Goal: Find specific fact: Find specific fact

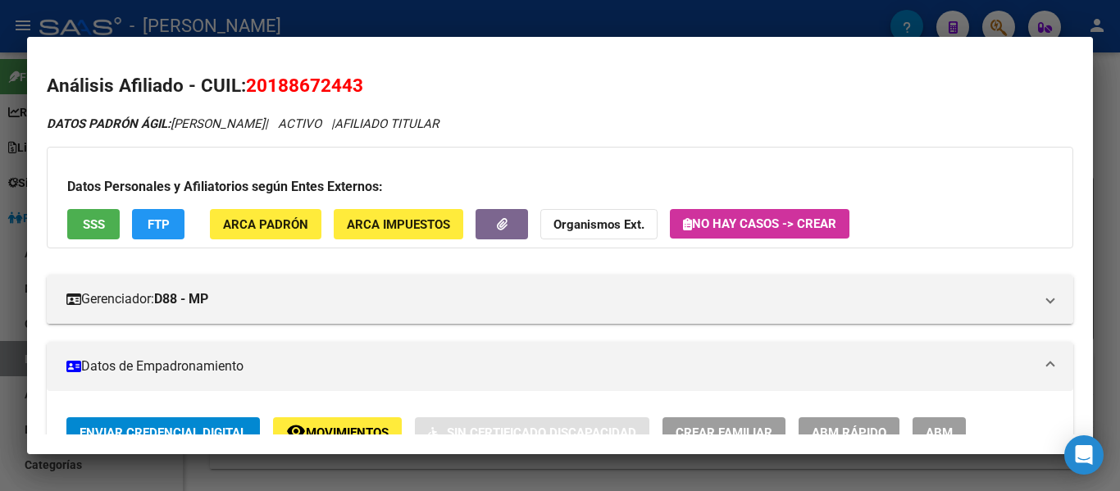
click at [412, 25] on div at bounding box center [560, 245] width 1120 height 491
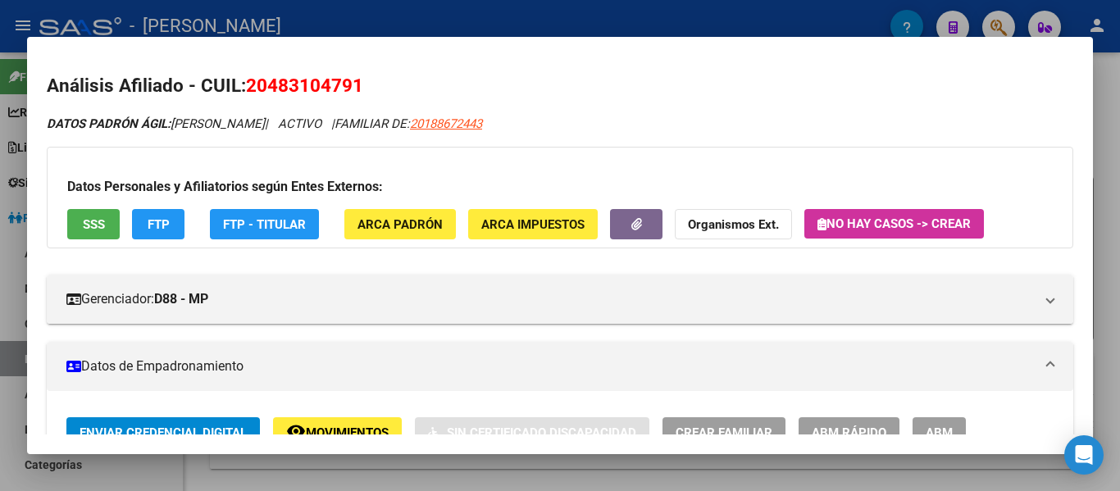
drag, startPoint x: 419, startPoint y: 11, endPoint x: 449, endPoint y: 49, distance: 48.4
click at [418, 11] on div at bounding box center [560, 245] width 1120 height 491
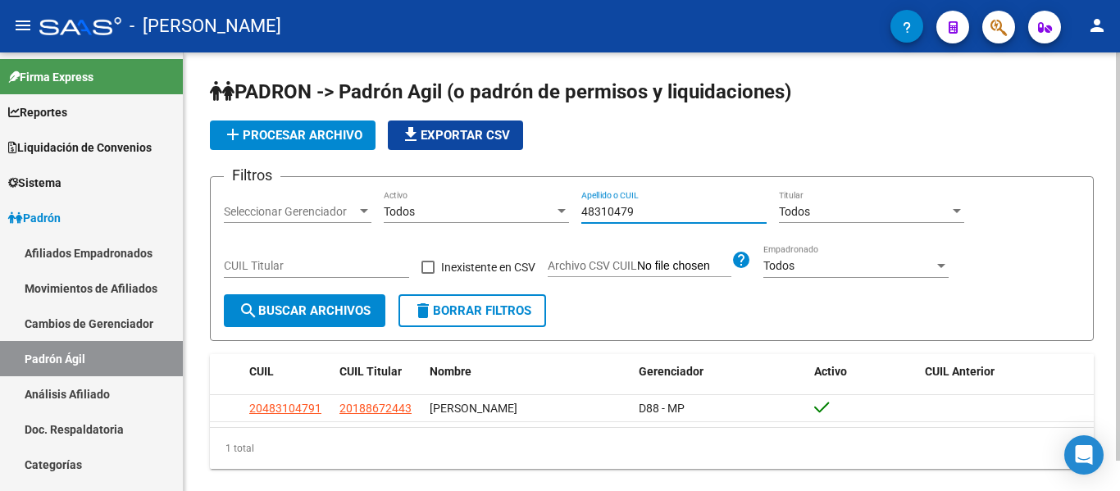
drag, startPoint x: 670, startPoint y: 214, endPoint x: 497, endPoint y: 218, distance: 173.0
click at [497, 218] on div "Filtros Seleccionar Gerenciador Seleccionar Gerenciador Todos Activo 48310479 A…" at bounding box center [652, 242] width 856 height 104
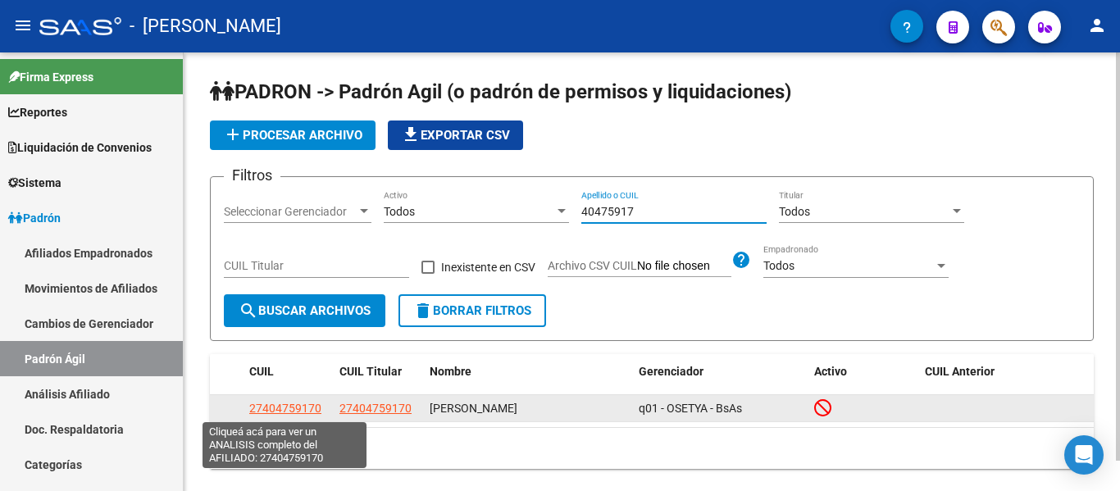
type input "40475917"
click at [264, 407] on span "27404759170" at bounding box center [285, 408] width 72 height 13
type textarea "27404759170"
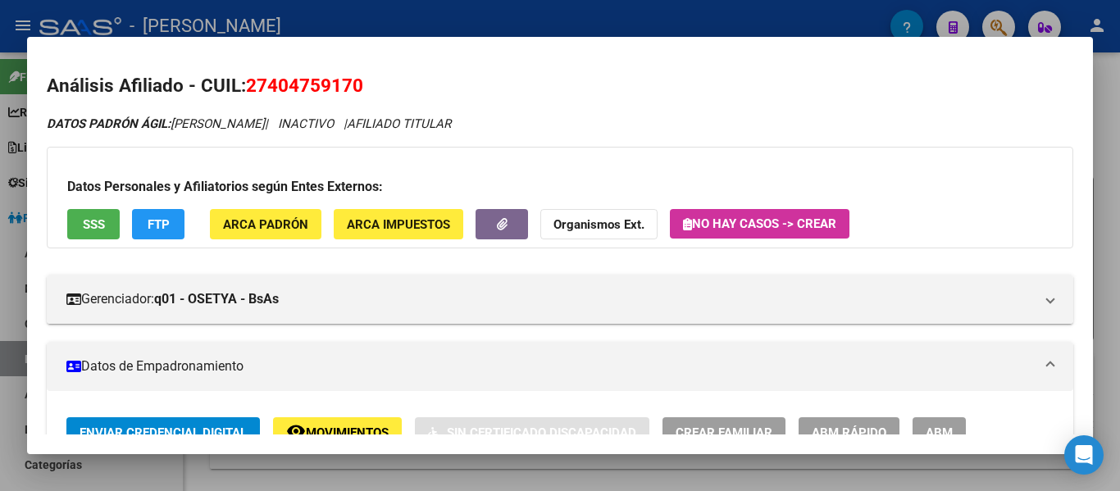
drag, startPoint x: 249, startPoint y: 83, endPoint x: 349, endPoint y: 83, distance: 100.0
click at [362, 83] on span "27404759170" at bounding box center [304, 85] width 117 height 21
copy span "27404759170"
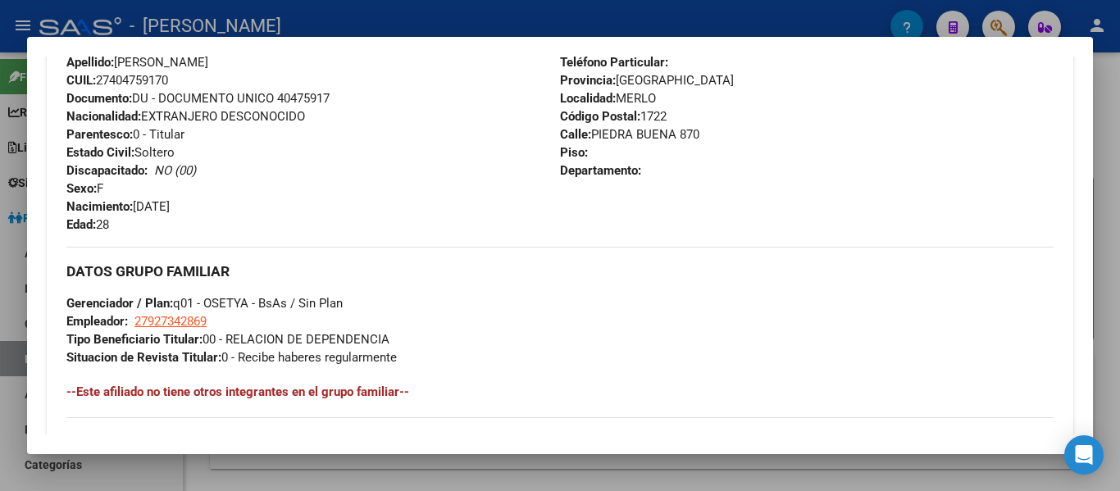
scroll to position [574, 0]
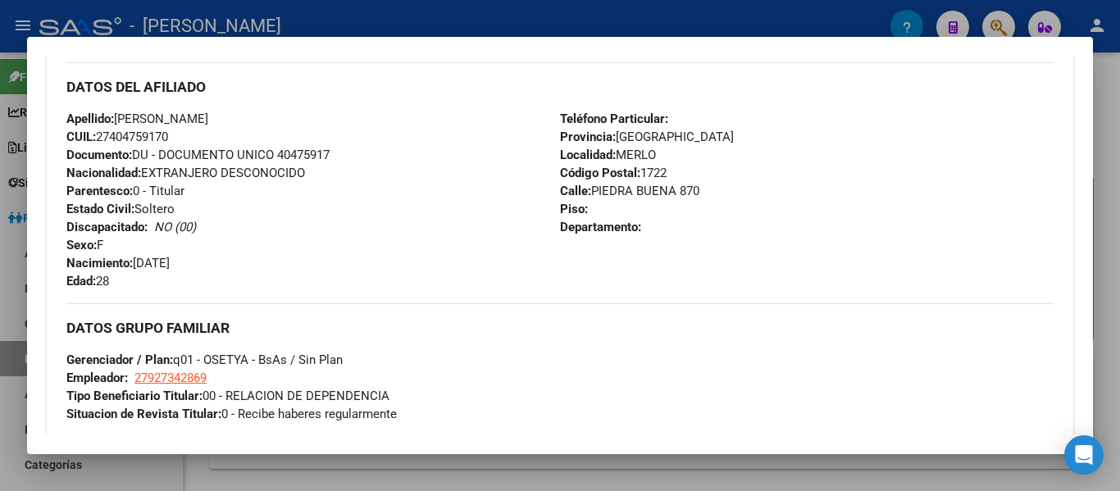
click at [621, 30] on div at bounding box center [560, 245] width 1120 height 491
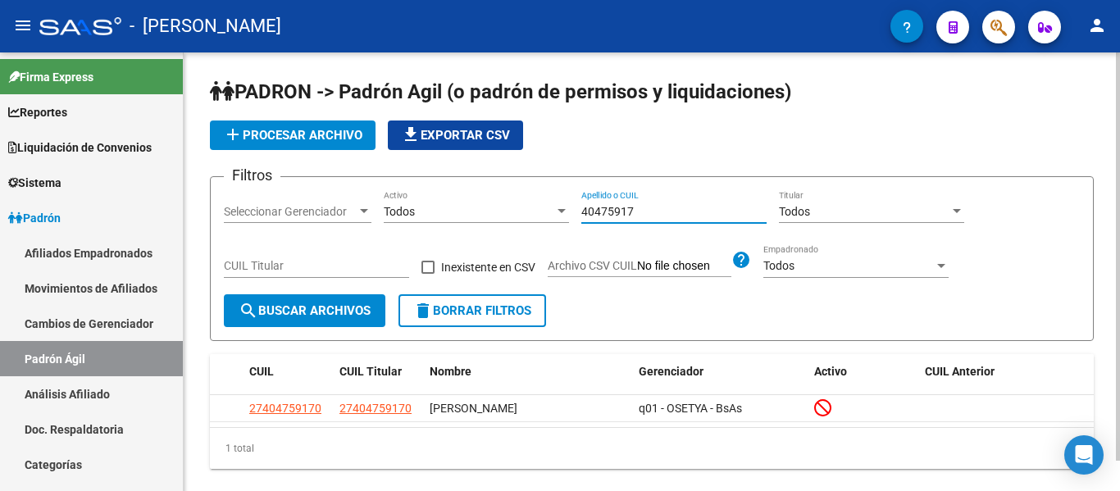
drag, startPoint x: 664, startPoint y: 212, endPoint x: 621, endPoint y: 218, distance: 43.1
click at [582, 214] on input "40475917" at bounding box center [673, 212] width 185 height 14
type input "48191278"
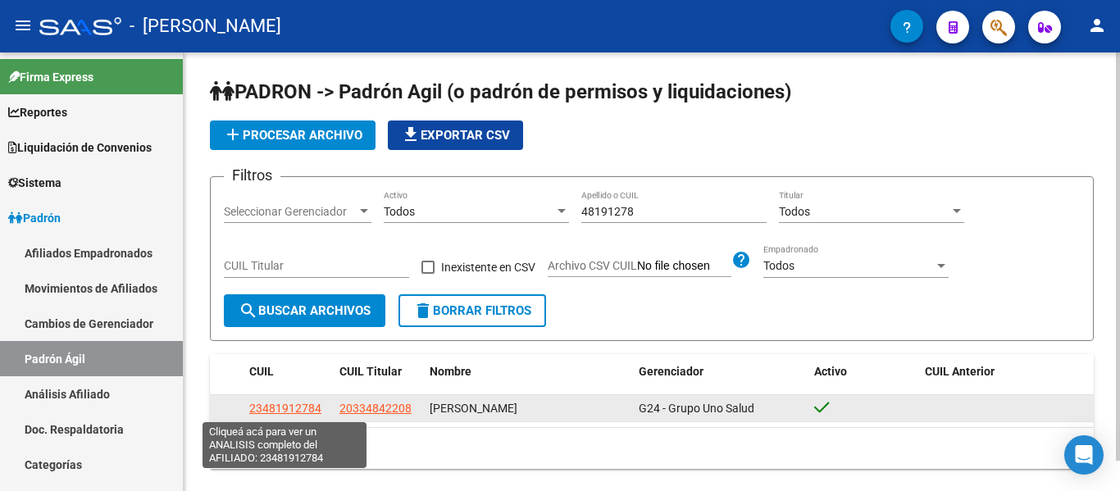
click at [274, 408] on span "23481912784" at bounding box center [285, 408] width 72 height 13
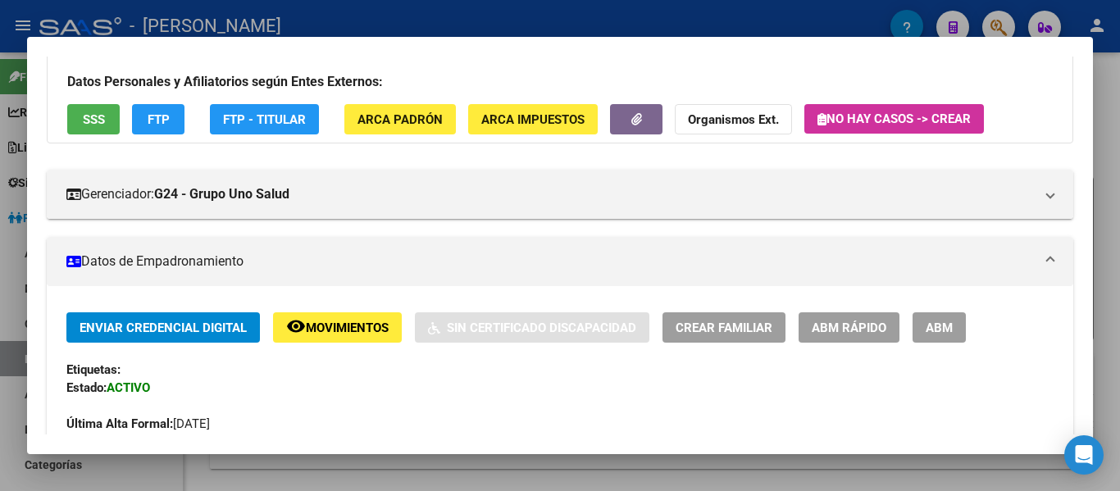
scroll to position [0, 0]
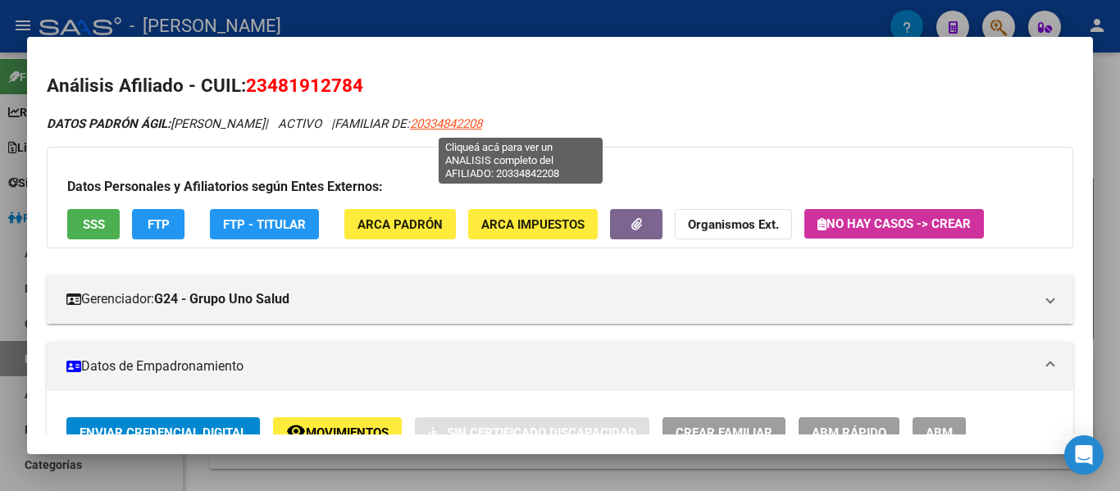
click at [482, 127] on span "20334842208" at bounding box center [446, 123] width 72 height 15
type textarea "20334842208"
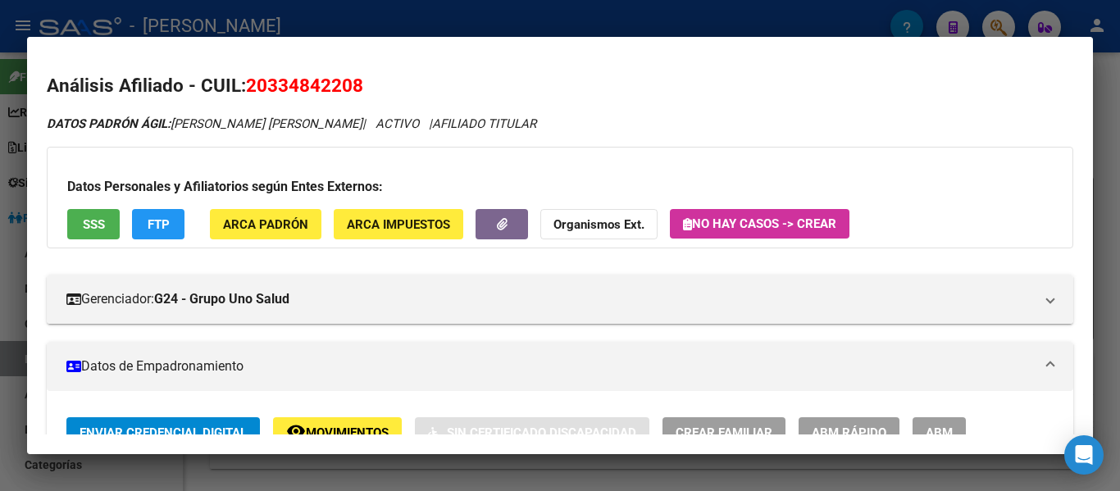
drag, startPoint x: 268, startPoint y: 82, endPoint x: 349, endPoint y: 88, distance: 81.4
click at [349, 88] on span "20334842208" at bounding box center [304, 85] width 117 height 21
copy span "33484220"
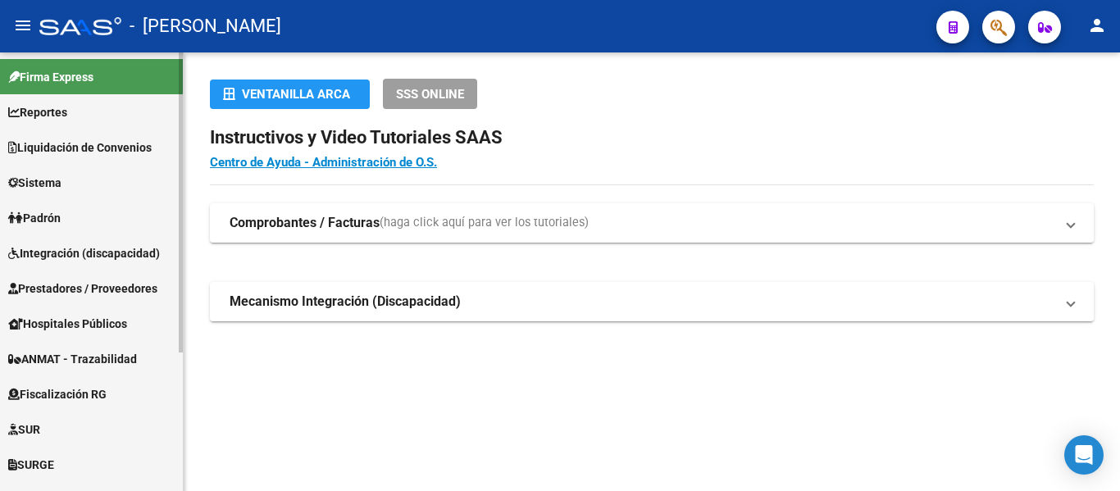
click at [98, 209] on link "Padrón" at bounding box center [91, 217] width 183 height 35
click at [70, 192] on link "Sistema" at bounding box center [91, 182] width 183 height 35
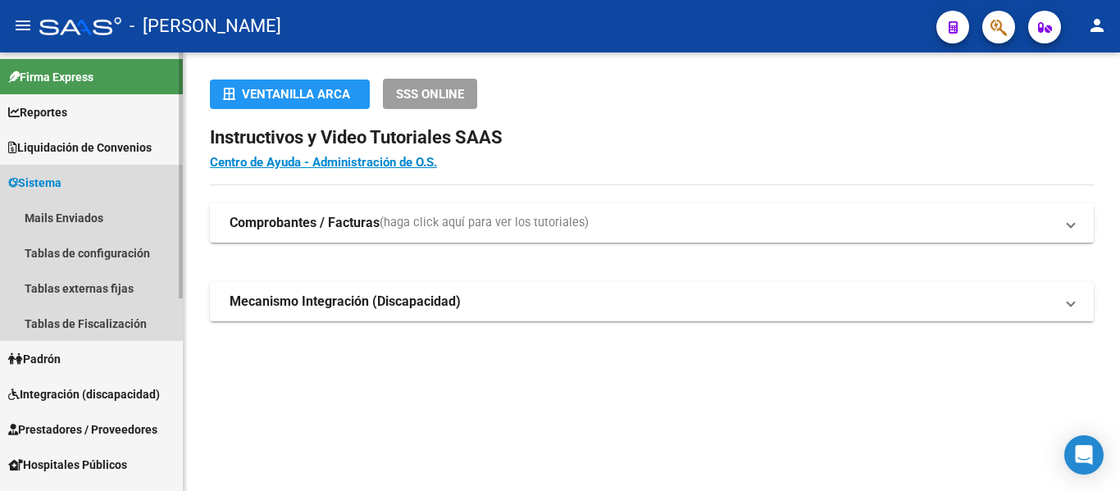
click at [58, 178] on span "Sistema" at bounding box center [34, 183] width 53 height 18
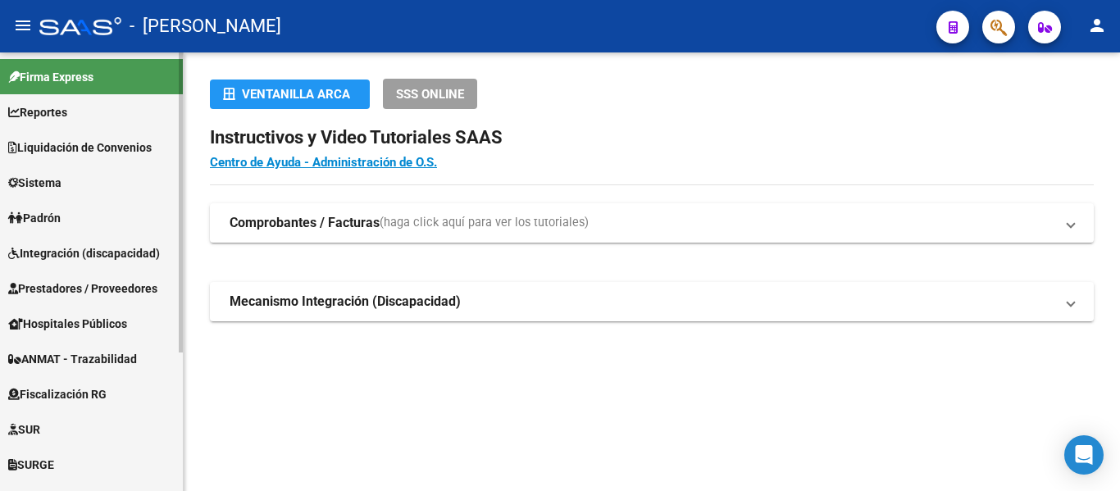
click at [59, 210] on span "Padrón" at bounding box center [34, 218] width 52 height 18
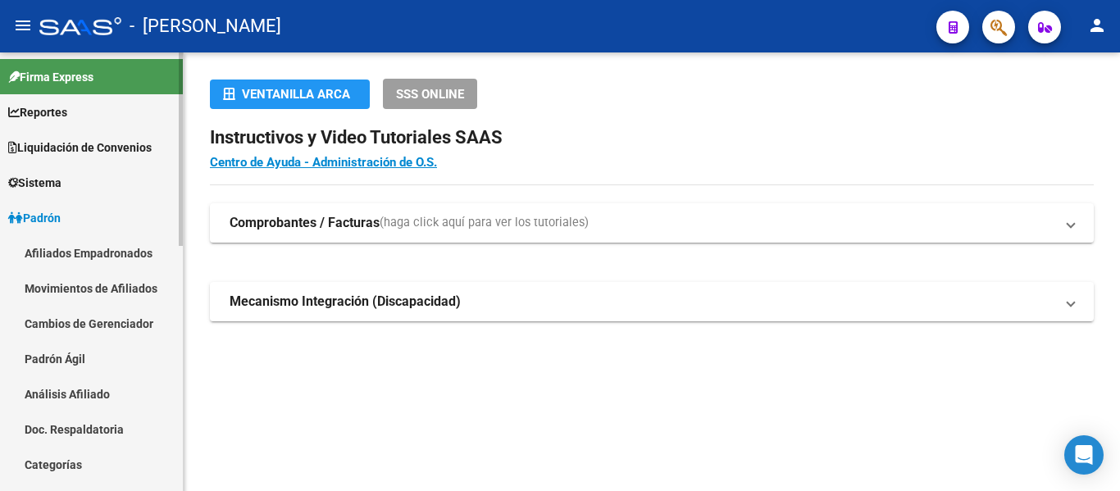
click at [93, 353] on link "Padrón Ágil" at bounding box center [91, 358] width 183 height 35
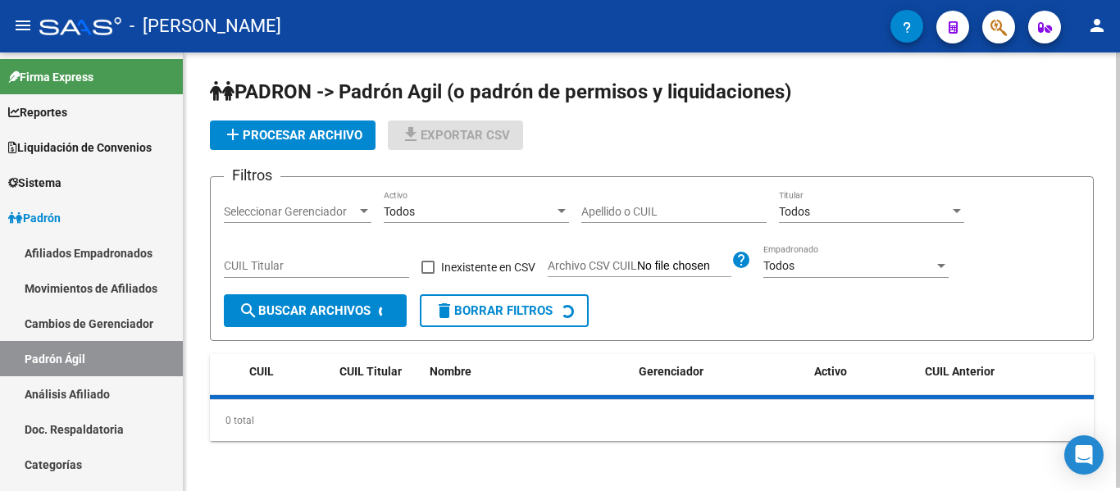
click at [612, 219] on div "Apellido o CUIL" at bounding box center [673, 206] width 185 height 33
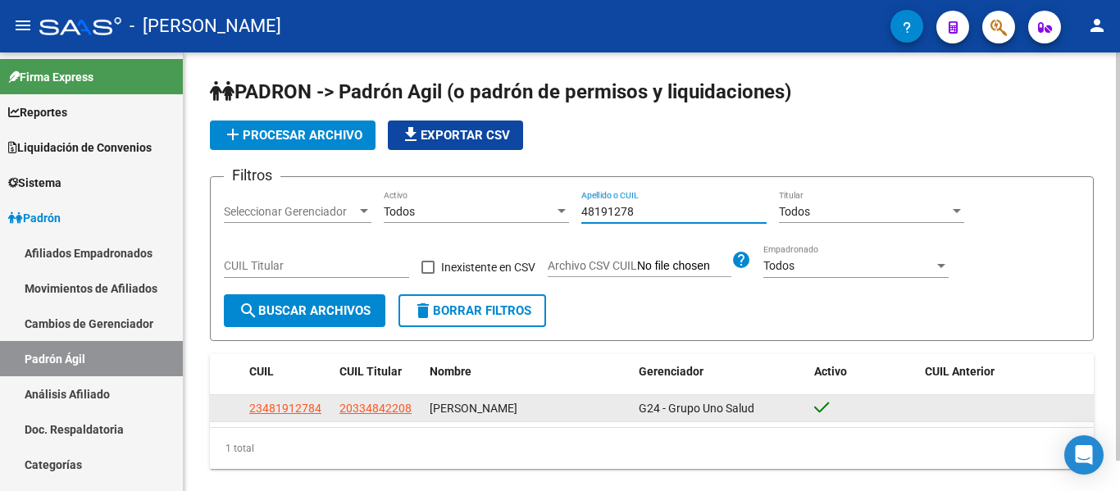
type input "48191278"
click at [320, 408] on span "23481912784" at bounding box center [285, 408] width 72 height 13
type textarea "23481912784"
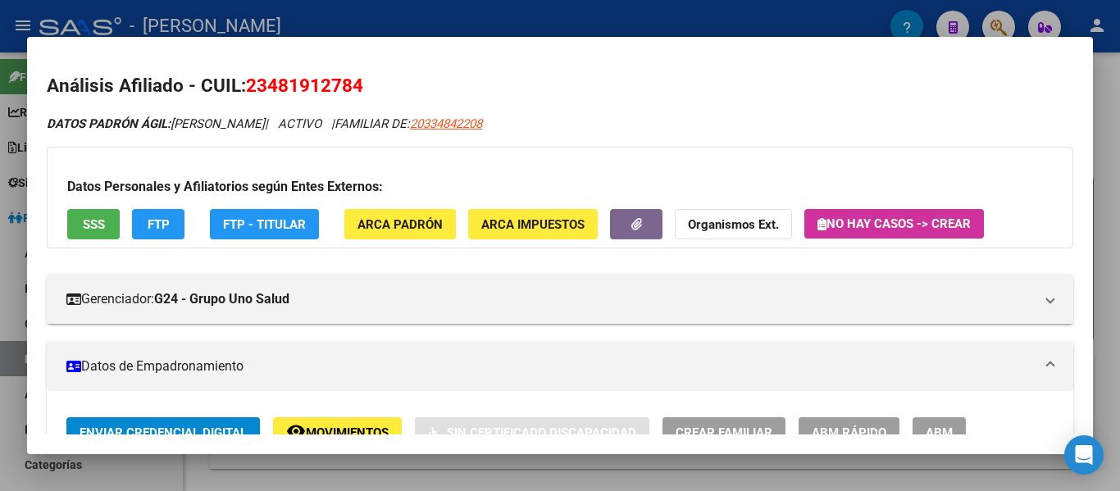
click at [433, 24] on div at bounding box center [560, 245] width 1120 height 491
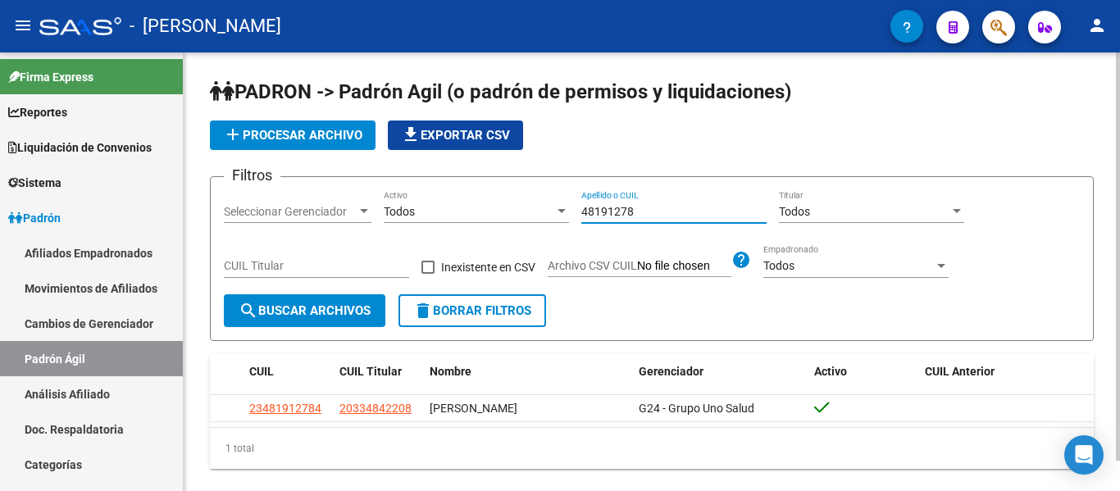
drag, startPoint x: 651, startPoint y: 211, endPoint x: 579, endPoint y: 208, distance: 72.2
click at [579, 208] on div "Filtros Seleccionar Gerenciador Seleccionar Gerenciador Todos Activo 48191278 A…" at bounding box center [652, 242] width 856 height 104
type input "34089234"
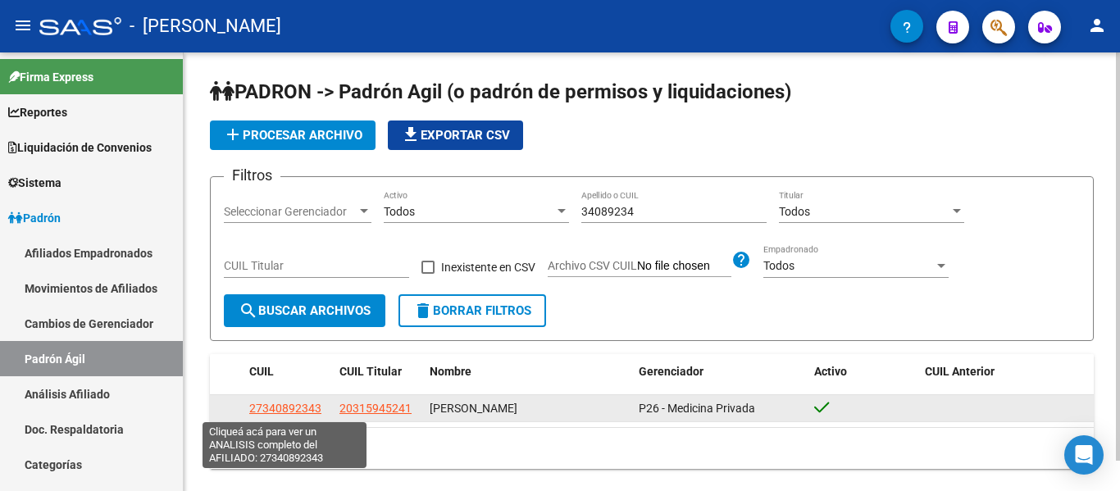
click at [306, 403] on span "27340892343" at bounding box center [285, 408] width 72 height 13
type textarea "27340892343"
